Goal: Task Accomplishment & Management: Use online tool/utility

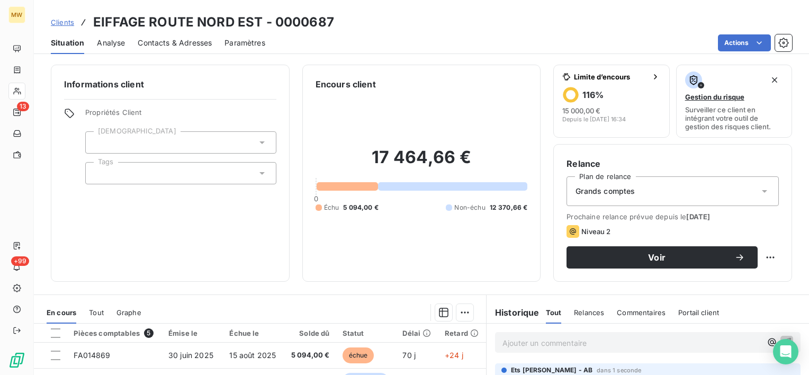
scroll to position [159, 0]
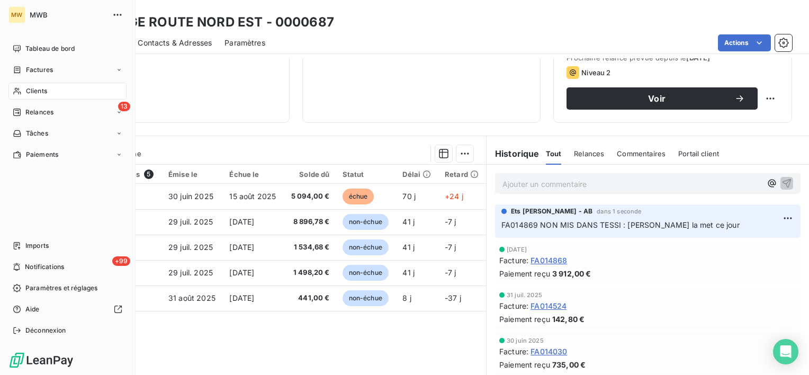
click at [6, 49] on div "MW MWB Tableau de bord Factures Clients 13 Relances Tâches Paiements Imports +9…" at bounding box center [67, 187] width 135 height 375
click at [23, 43] on div "Tableau de bord" at bounding box center [67, 48] width 118 height 17
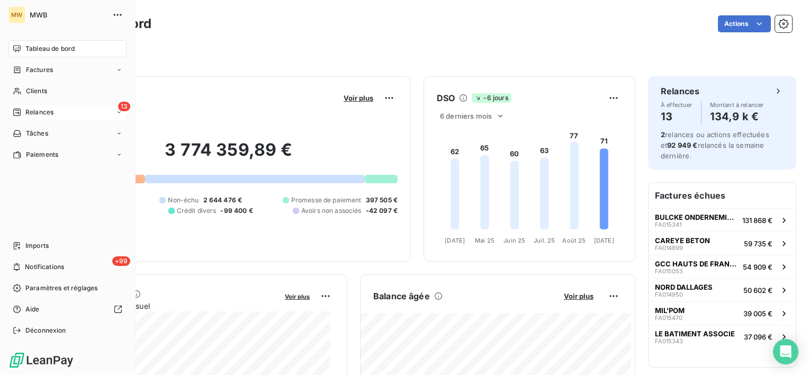
click at [24, 111] on div "Relances" at bounding box center [33, 112] width 41 height 10
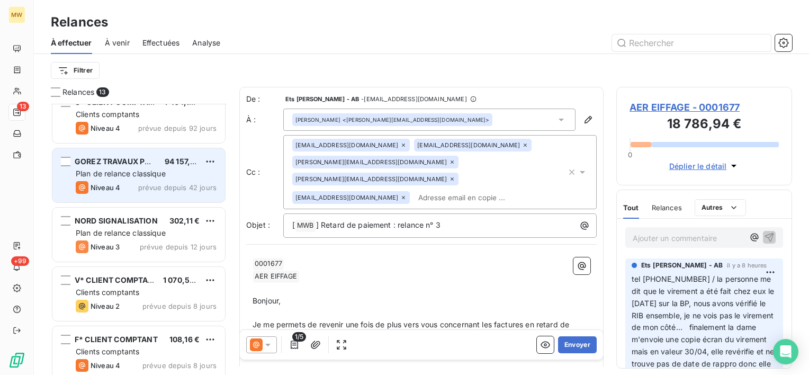
scroll to position [106, 0]
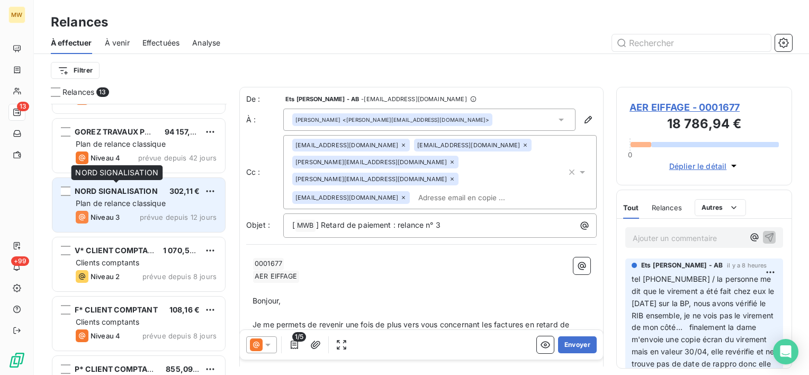
click at [116, 194] on span "NORD SIGNALISATION" at bounding box center [116, 190] width 83 height 9
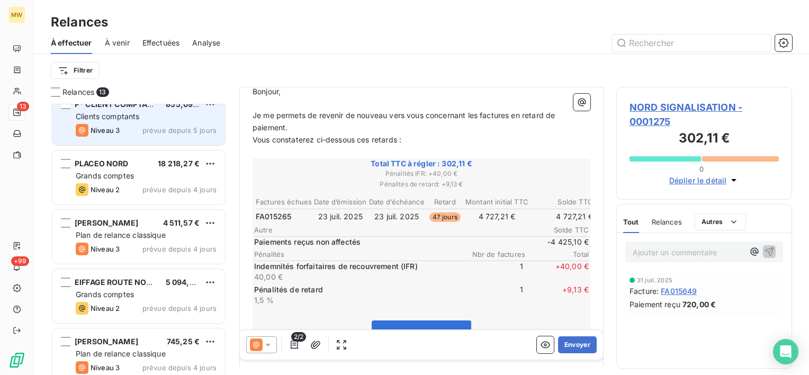
scroll to position [423, 0]
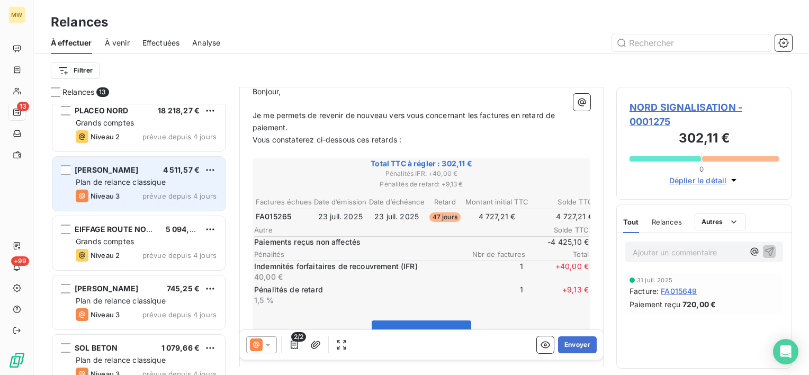
click at [113, 179] on span "Plan de relance classique" at bounding box center [121, 181] width 90 height 9
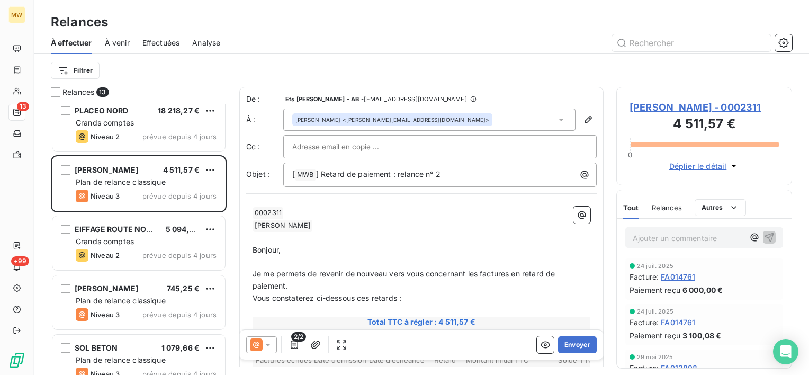
click at [268, 345] on icon at bounding box center [267, 345] width 5 height 3
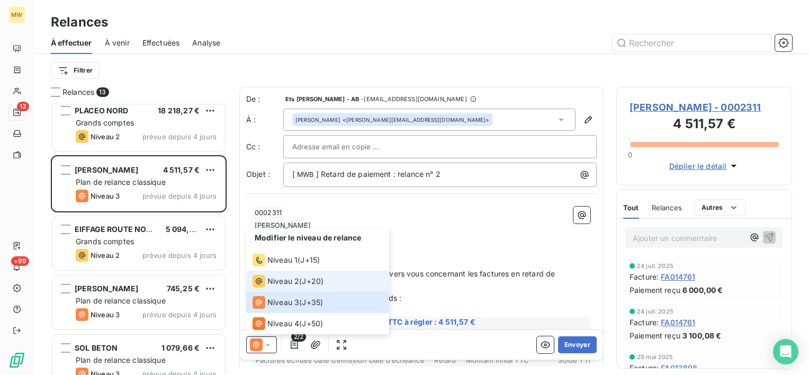
click at [273, 276] on span "Niveau 2" at bounding box center [283, 281] width 32 height 11
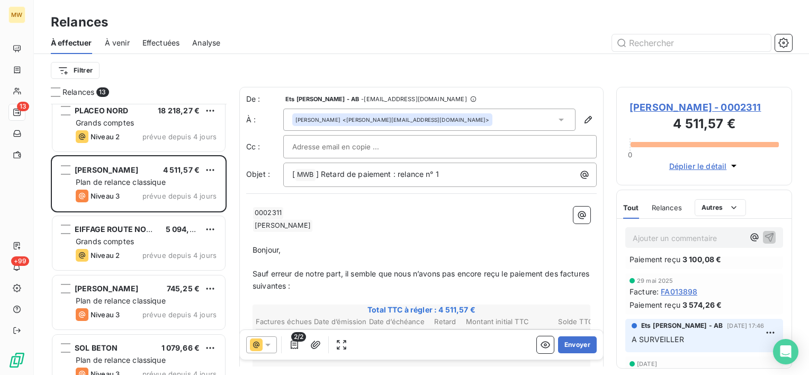
scroll to position [108, 0]
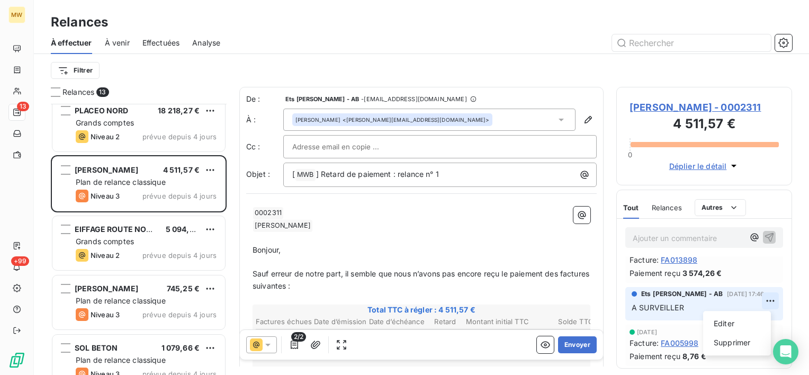
click at [765, 300] on html "MW 13 +99 Relances À effectuer À venir Effectuées Analyse Filtrer Relances 13 P…" at bounding box center [404, 187] width 809 height 375
click at [538, 251] on html "MW 13 +99 Relances À effectuer À venir Effectuées Analyse Filtrer Relances 13 P…" at bounding box center [404, 187] width 809 height 375
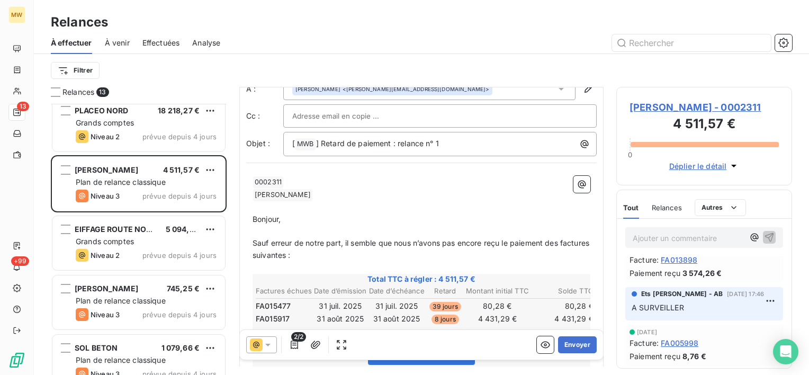
scroll to position [0, 0]
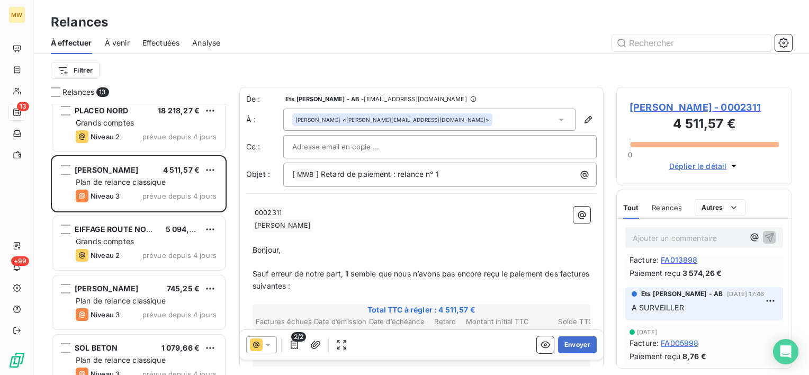
click at [556, 120] on icon at bounding box center [561, 119] width 11 height 11
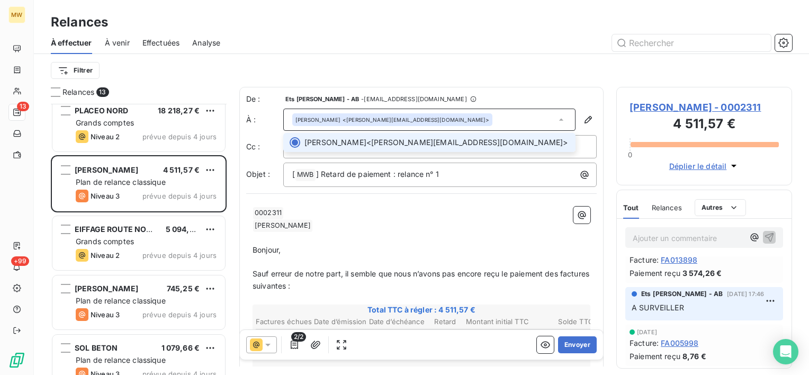
click at [556, 121] on icon at bounding box center [561, 119] width 11 height 11
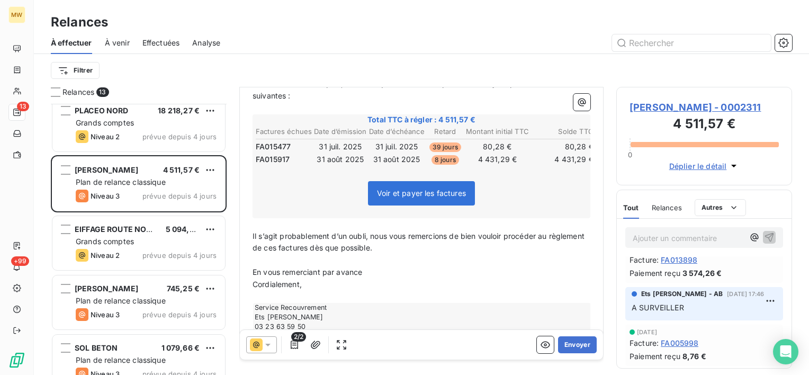
scroll to position [222, 0]
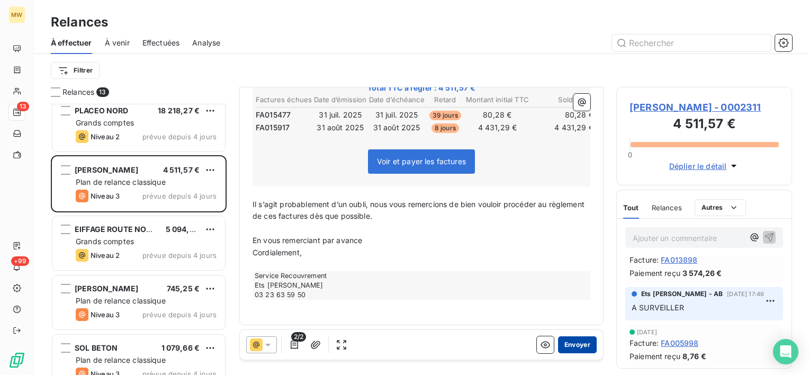
click at [565, 341] on button "Envoyer" at bounding box center [577, 344] width 39 height 17
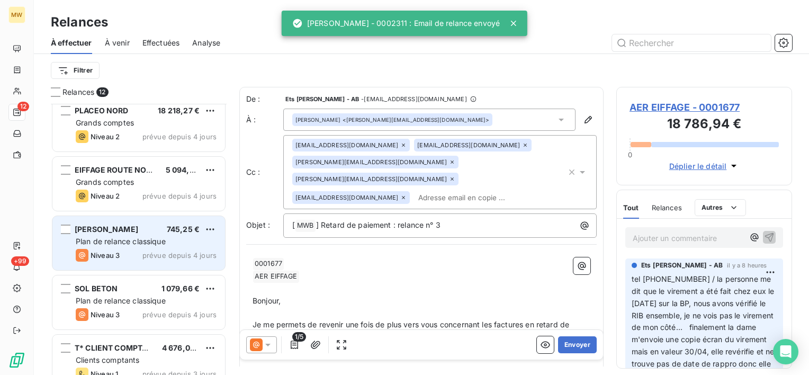
scroll to position [440, 0]
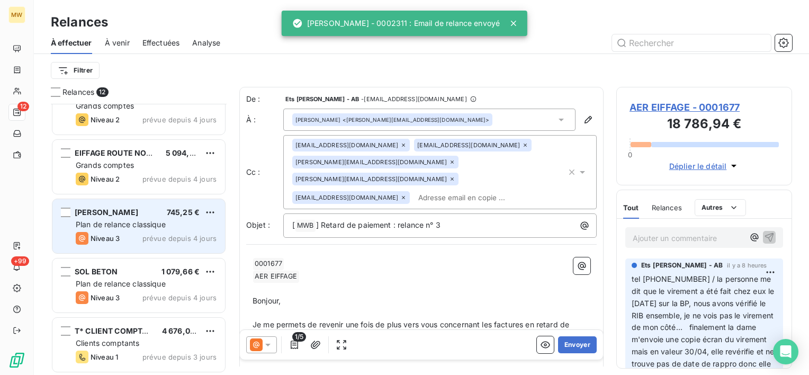
click at [133, 224] on span "Plan de relance classique" at bounding box center [121, 224] width 90 height 9
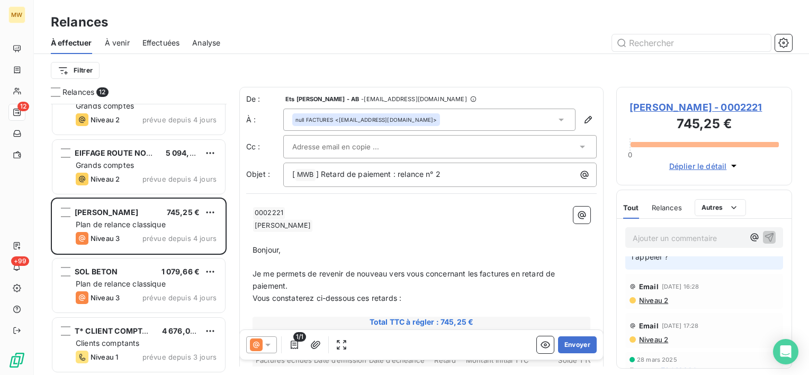
scroll to position [53, 0]
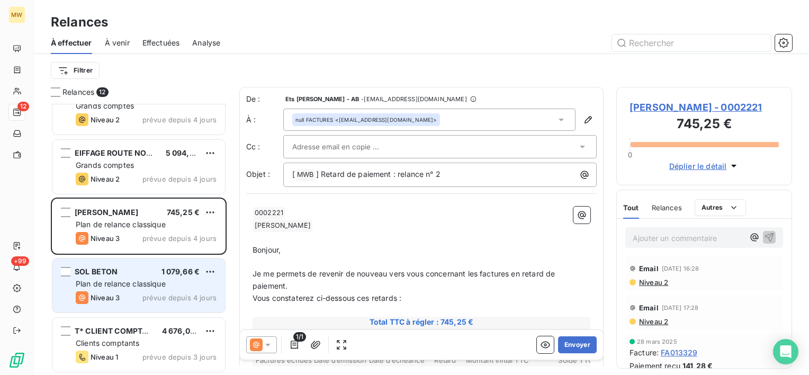
click at [120, 279] on span "Plan de relance classique" at bounding box center [121, 283] width 90 height 9
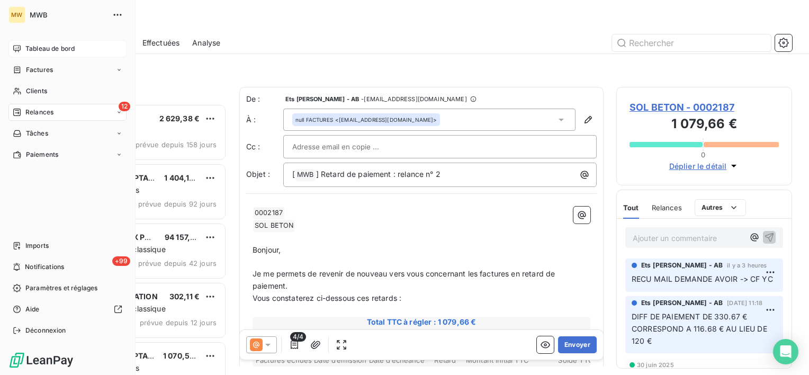
click at [26, 52] on span "Tableau de bord" at bounding box center [49, 49] width 49 height 10
